Goal: Task Accomplishment & Management: Manage account settings

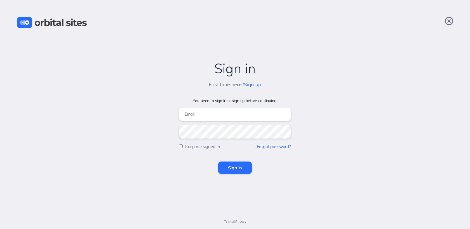
type input "[EMAIL_ADDRESS][DOMAIN_NAME]"
click at [231, 170] on input "Sign in" at bounding box center [235, 167] width 34 height 12
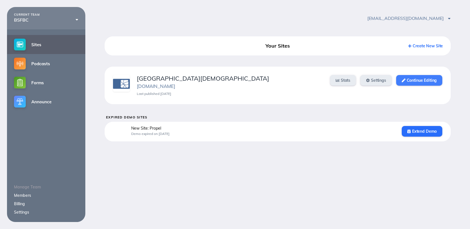
click at [433, 82] on link "Continue Editing" at bounding box center [419, 80] width 46 height 11
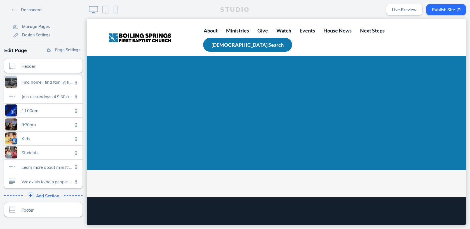
click at [41, 27] on span "Manage Pages" at bounding box center [36, 26] width 28 height 5
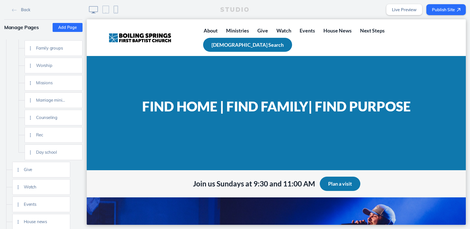
scroll to position [198, 0]
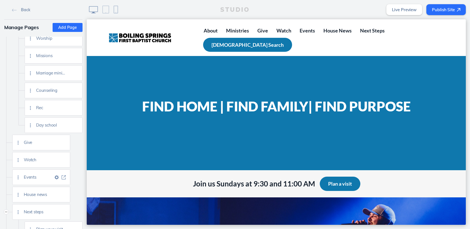
click at [62, 177] on img at bounding box center [64, 177] width 4 height 4
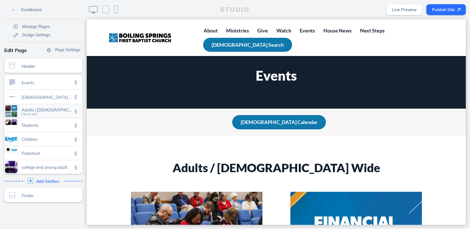
click at [33, 115] on span "Click to edit" at bounding box center [29, 113] width 15 height 3
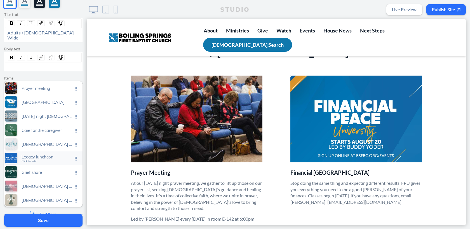
scroll to position [47, 0]
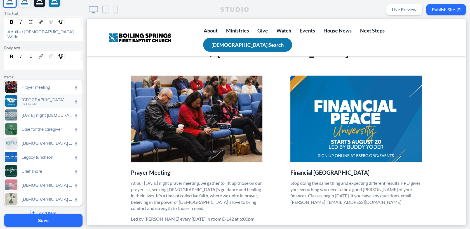
click at [34, 102] on span "Click to edit" at bounding box center [29, 103] width 15 height 3
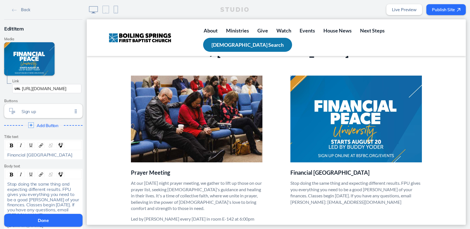
scroll to position [61, 0]
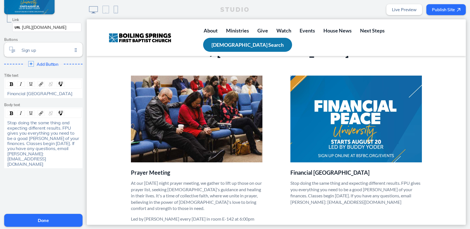
click at [25, 215] on span "Delete This Item" at bounding box center [25, 217] width 29 height 5
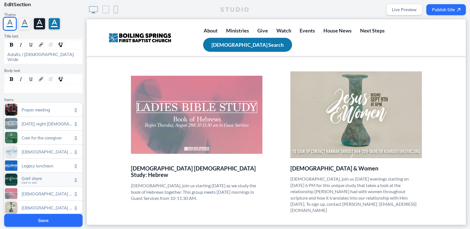
scroll to position [26, 0]
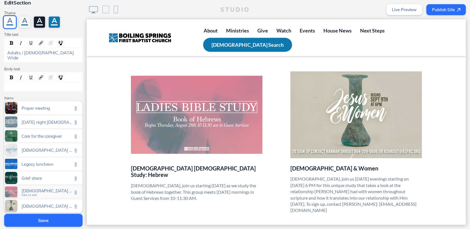
click at [31, 193] on span "Click to edit" at bounding box center [29, 194] width 15 height 3
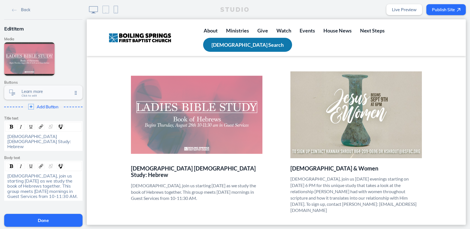
click at [32, 97] on span "Click to edit" at bounding box center [29, 95] width 15 height 3
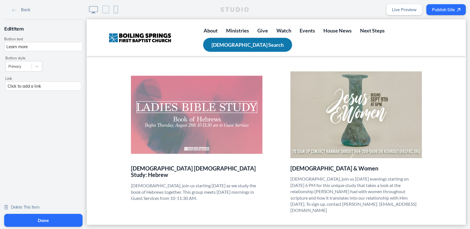
click at [17, 205] on span "Delete This Item" at bounding box center [25, 207] width 29 height 5
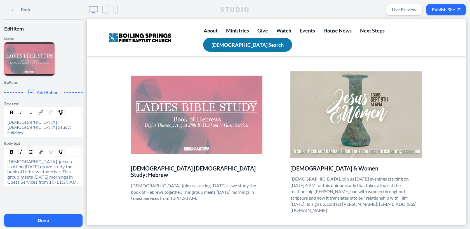
click at [45, 220] on button "Done" at bounding box center [43, 220] width 78 height 13
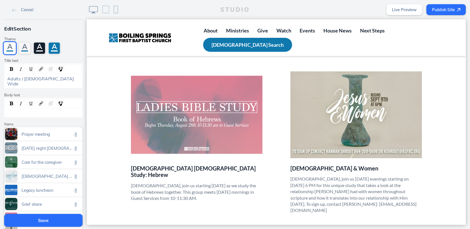
click at [47, 221] on button "Save" at bounding box center [43, 220] width 78 height 13
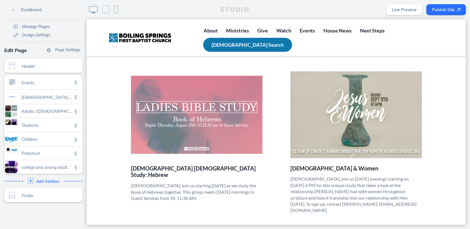
click at [445, 8] on button "Publish Site" at bounding box center [445, 9] width 39 height 11
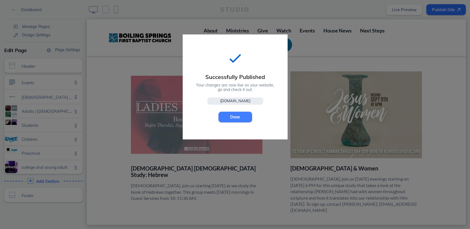
click at [236, 116] on button "Done" at bounding box center [236, 117] width 34 height 11
